Goal: Find contact information: Find contact information

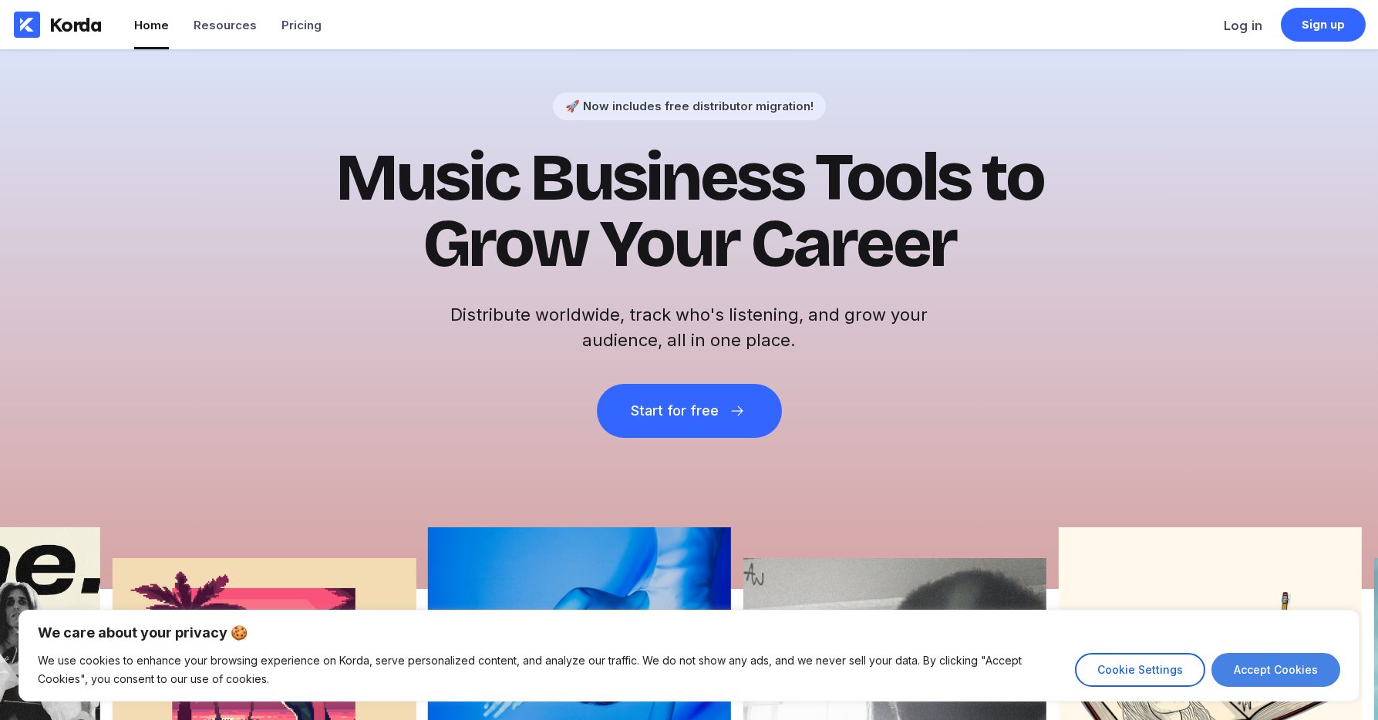
click at [1270, 674] on button "Accept Cookies" at bounding box center [1275, 670] width 129 height 34
checkbox input "true"
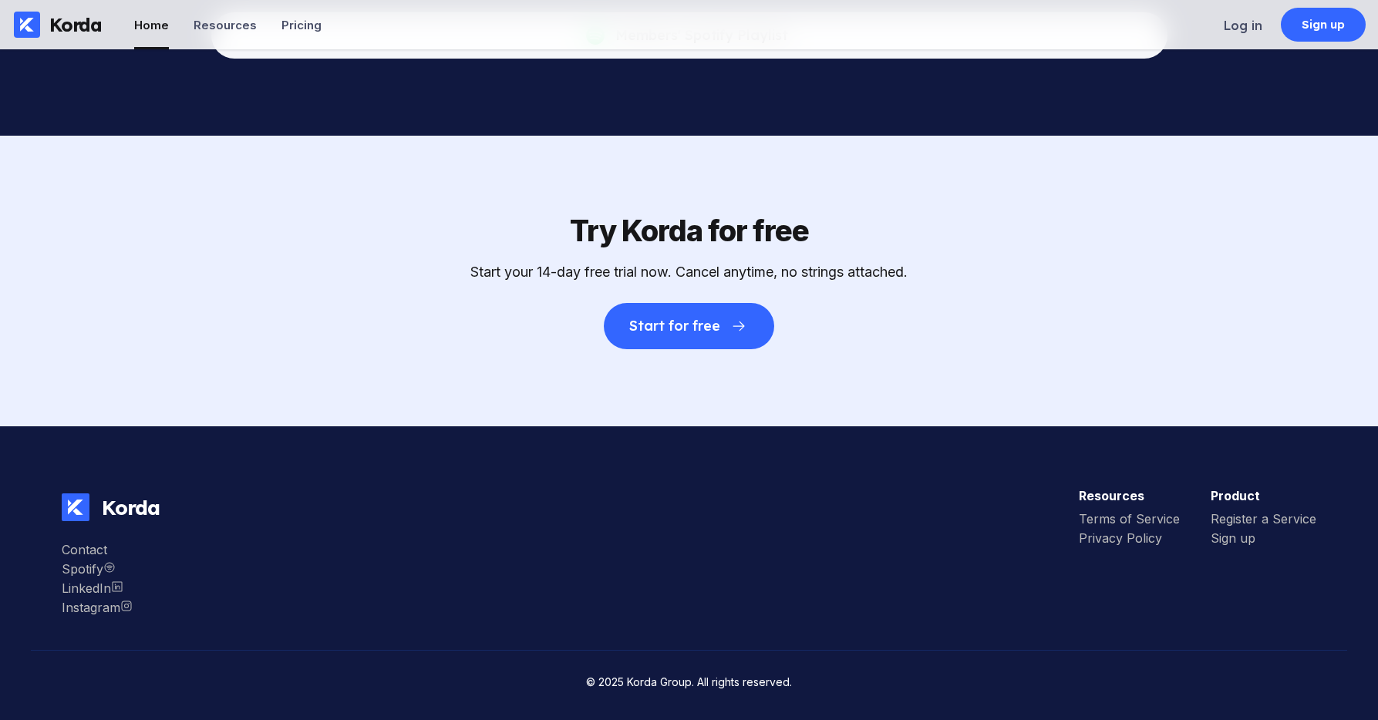
scroll to position [4873, 0]
click at [81, 549] on div "Contact" at bounding box center [97, 549] width 71 height 15
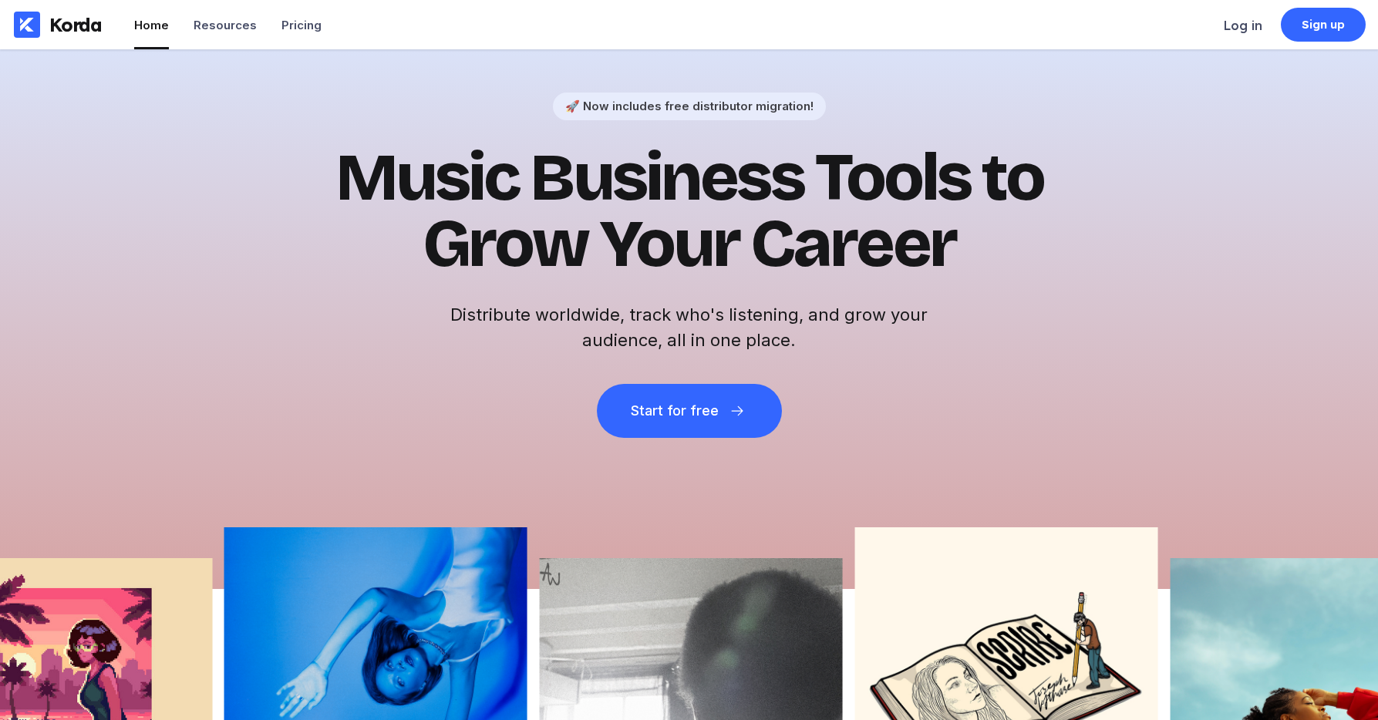
scroll to position [0, 0]
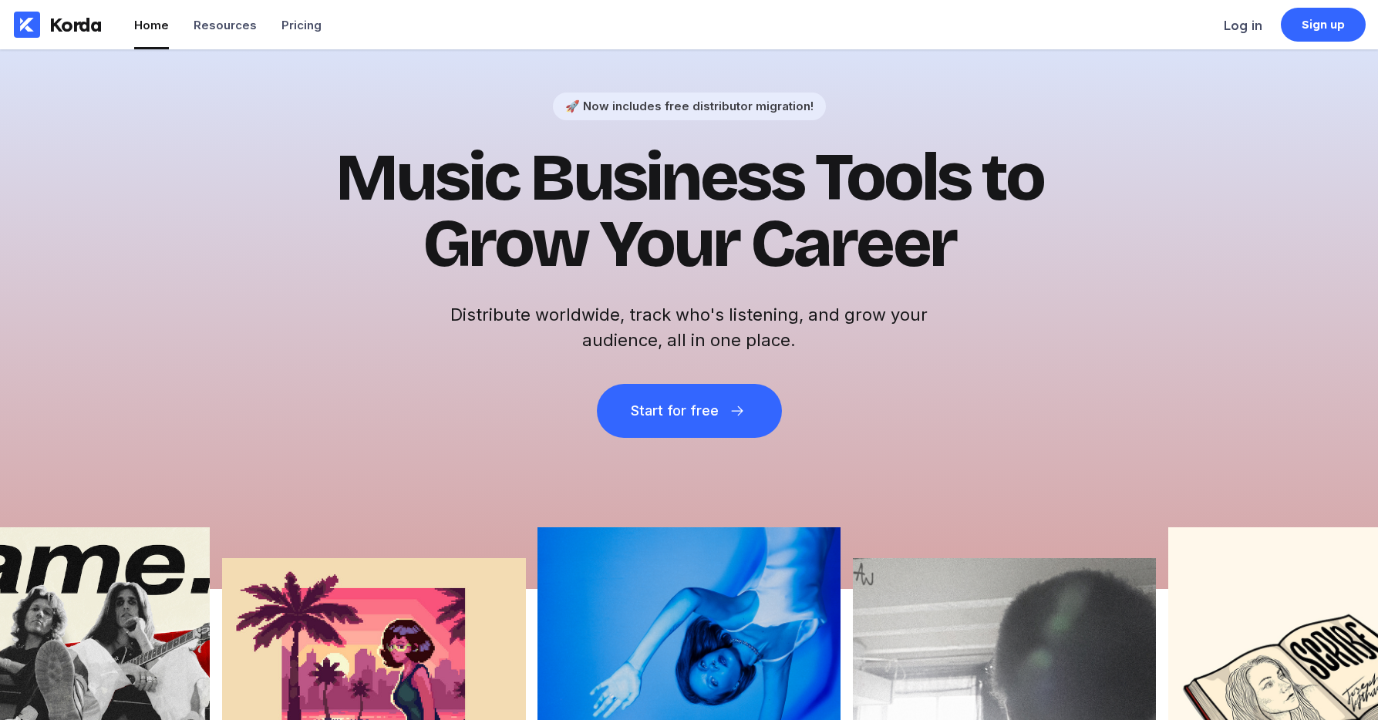
checkbox input "true"
